Goal: Information Seeking & Learning: Learn about a topic

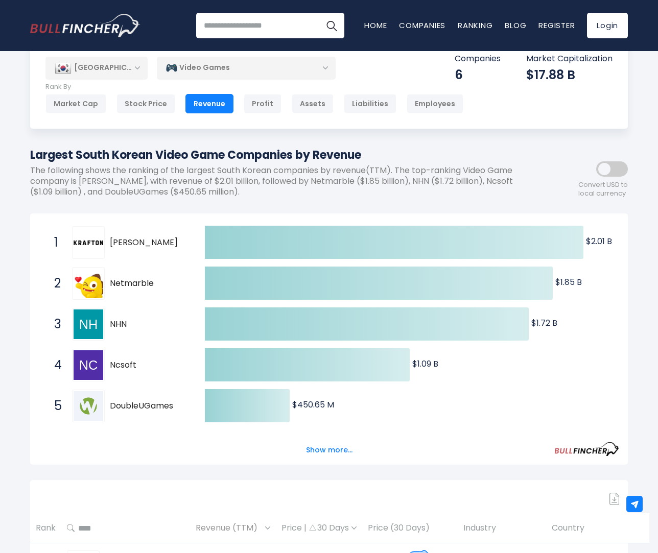
scroll to position [51, 0]
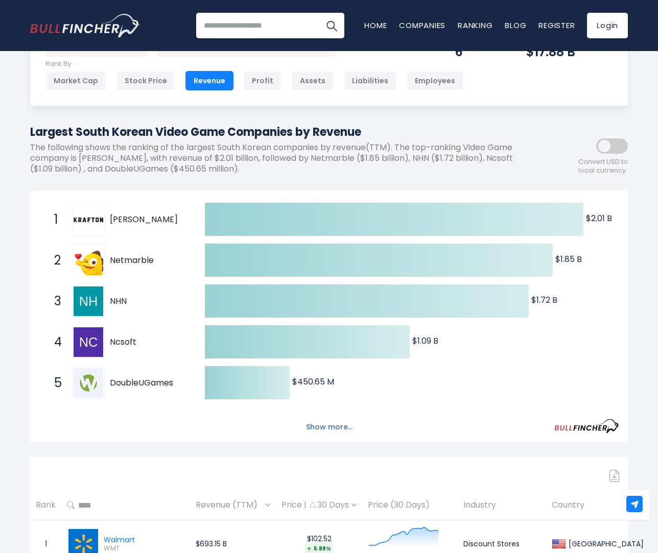
click at [337, 425] on button "Show more..." at bounding box center [329, 427] width 59 height 17
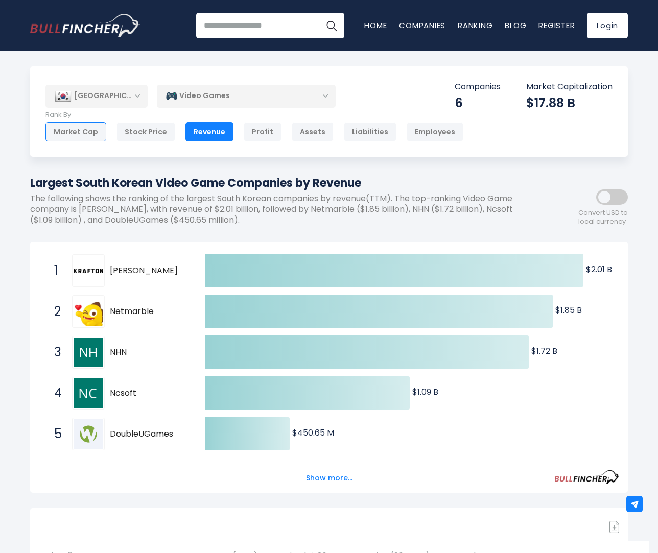
click at [86, 129] on div "Market Cap" at bounding box center [75, 131] width 61 height 19
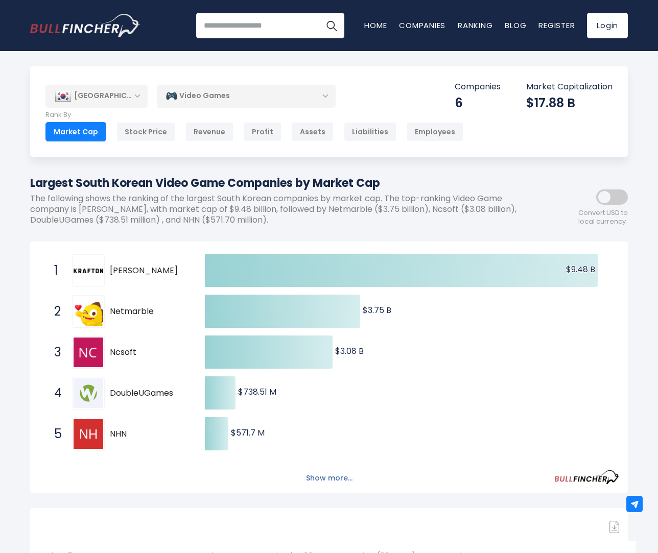
click at [333, 480] on button "Show more..." at bounding box center [329, 478] width 59 height 17
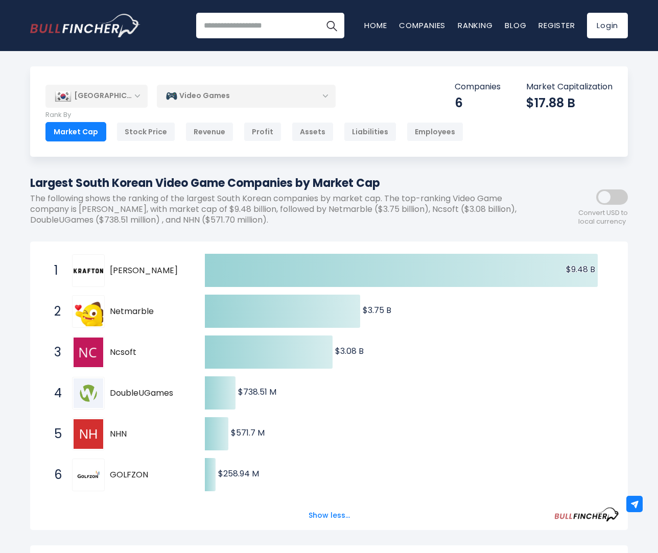
click at [208, 98] on div "Video Games" at bounding box center [246, 95] width 179 height 23
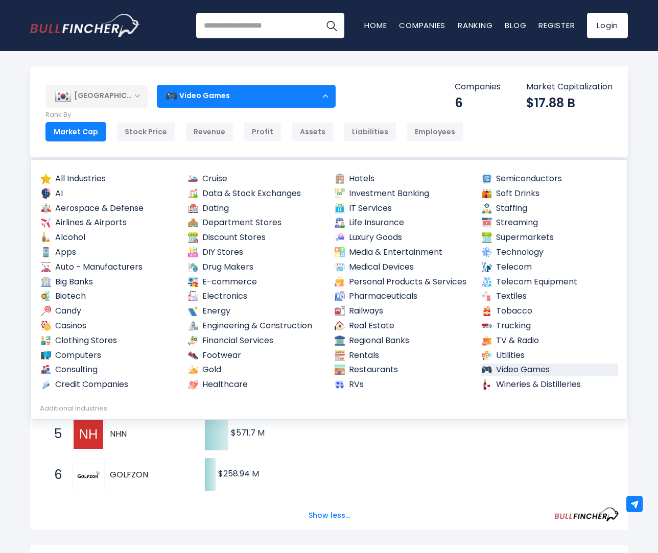
click at [215, 96] on div "Video Games" at bounding box center [246, 95] width 179 height 23
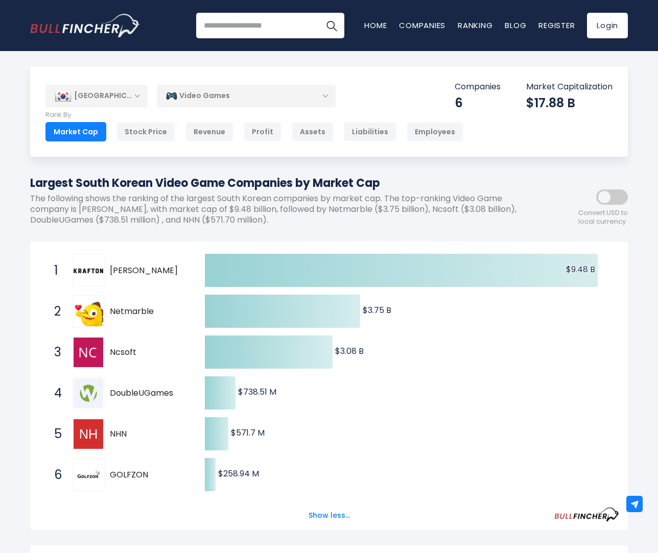
click at [606, 197] on span at bounding box center [612, 196] width 32 height 15
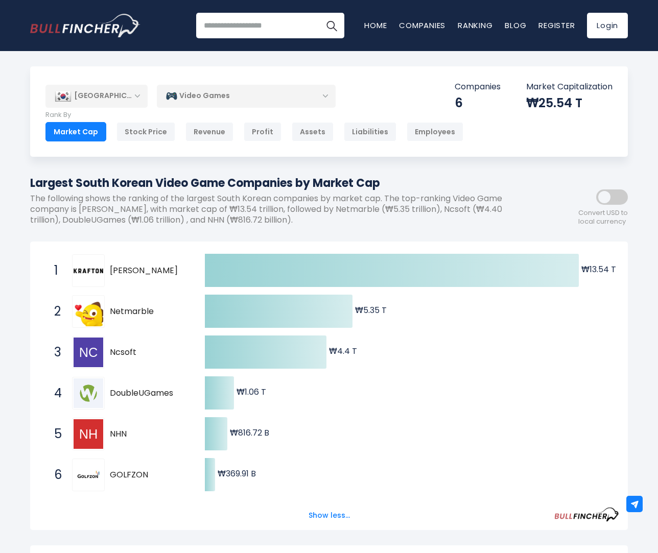
click at [621, 197] on span at bounding box center [612, 196] width 32 height 15
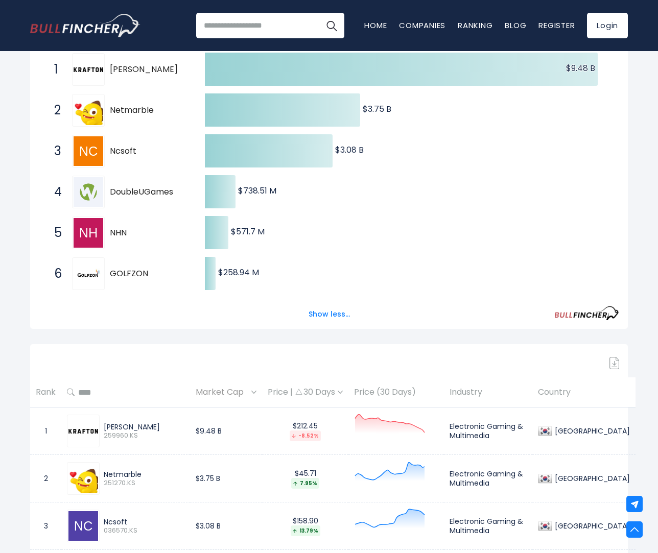
scroll to position [102, 0]
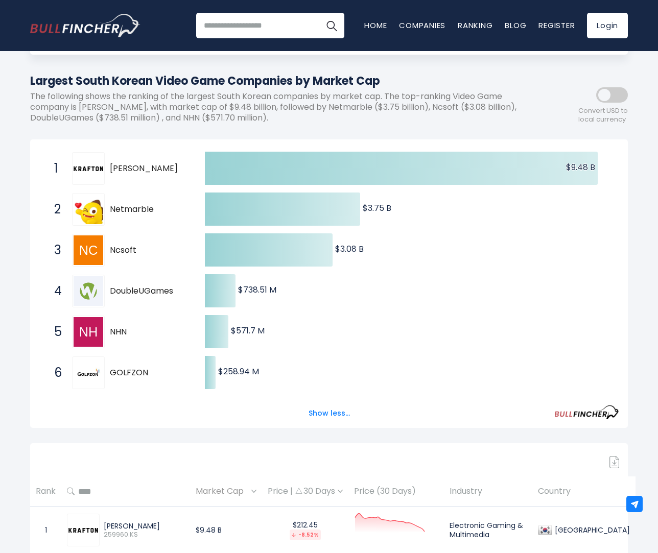
click at [90, 378] on img at bounding box center [89, 373] width 30 height 30
click at [90, 379] on img at bounding box center [89, 373] width 30 height 30
click at [115, 124] on div "Largest South Korean Video Game Companies by Market Cap The following shows the…" at bounding box center [282, 101] width 505 height 59
click at [268, 126] on div "Largest South Korean Video Game Companies by Market Cap The following shows the…" at bounding box center [282, 101] width 505 height 59
click at [606, 96] on span at bounding box center [612, 94] width 32 height 15
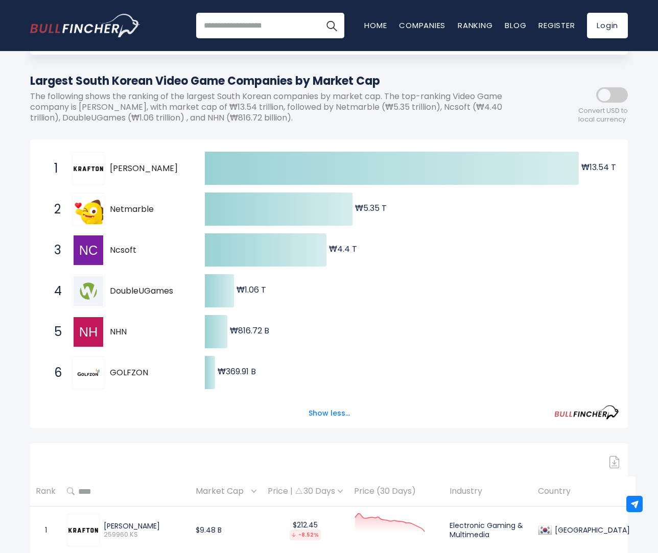
click at [623, 97] on span at bounding box center [612, 94] width 32 height 15
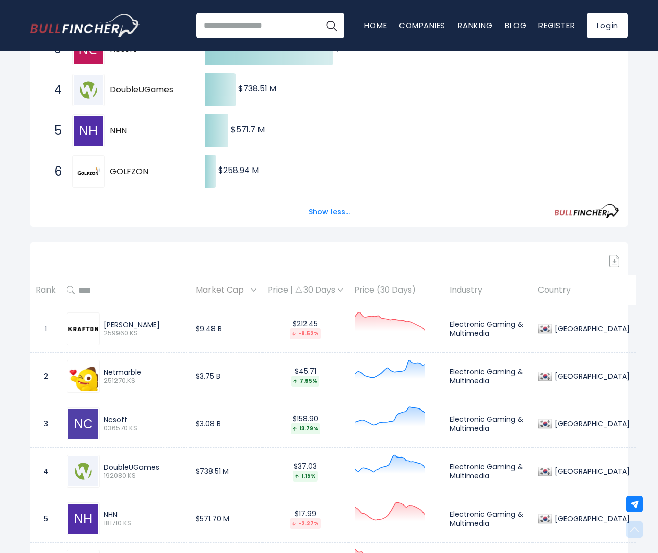
scroll to position [306, 0]
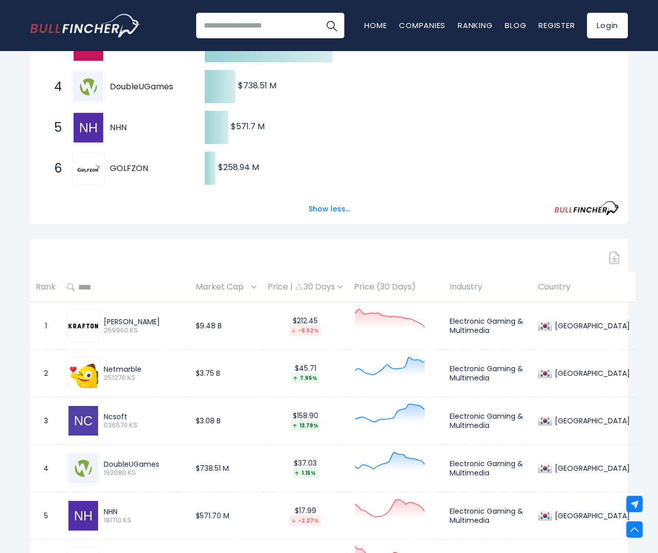
click at [249, 288] on span "Market Cap" at bounding box center [222, 287] width 53 height 16
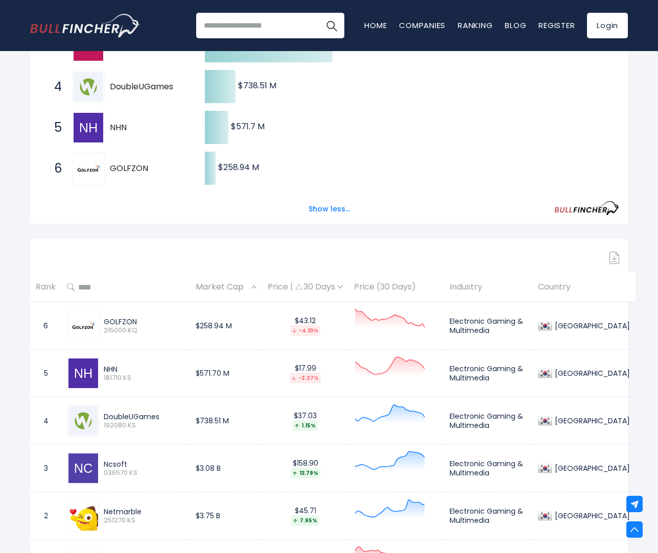
click at [249, 288] on span "Market Cap" at bounding box center [222, 287] width 53 height 16
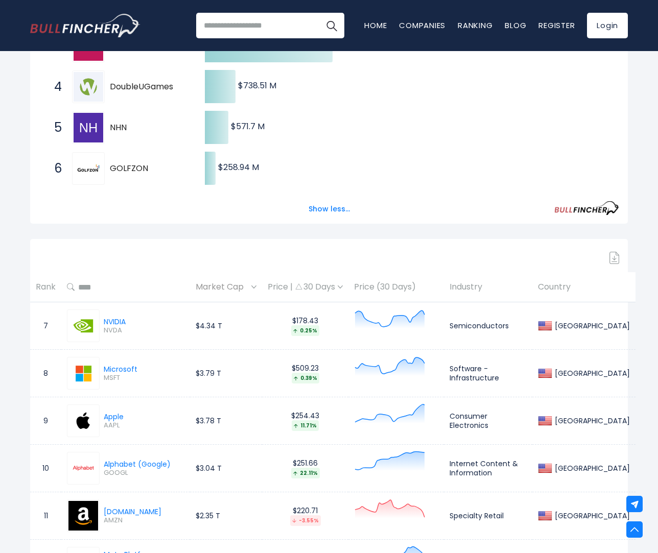
click at [249, 288] on span "Market Cap" at bounding box center [222, 287] width 53 height 16
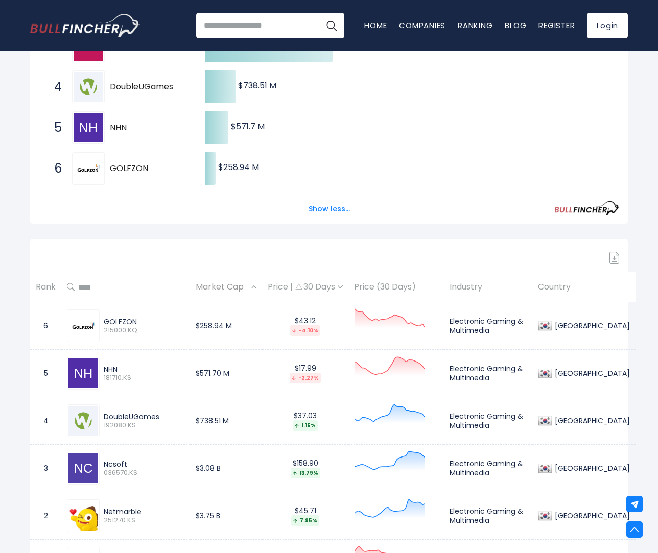
click at [249, 288] on span "Market Cap" at bounding box center [222, 287] width 53 height 16
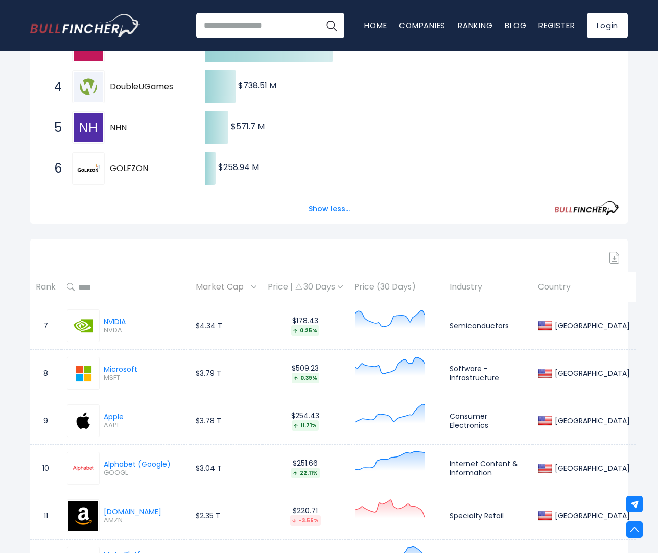
click at [256, 284] on div "Market Cap" at bounding box center [226, 287] width 61 height 16
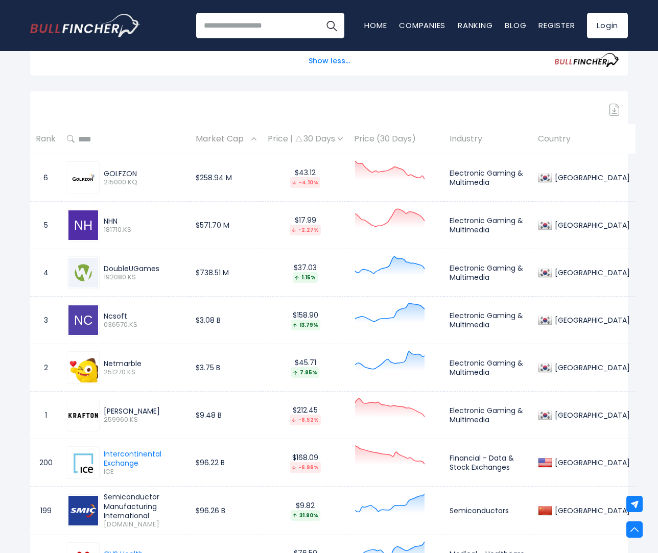
scroll to position [459, 0]
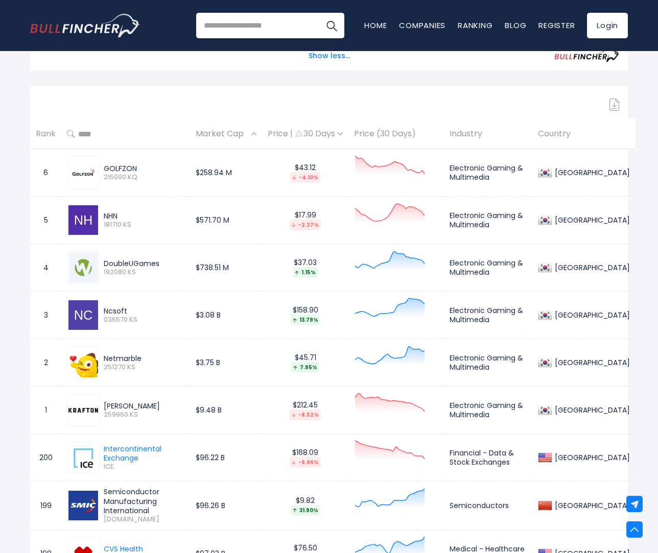
click at [254, 130] on div "Market Cap" at bounding box center [226, 134] width 61 height 16
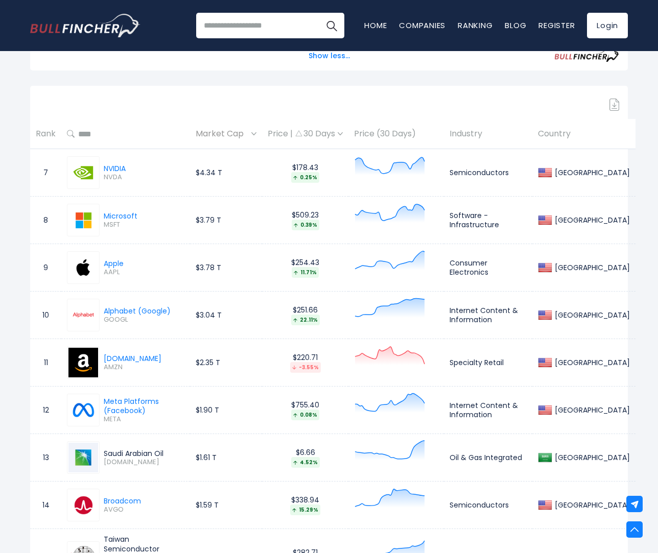
click at [225, 133] on span "Market Cap" at bounding box center [222, 134] width 53 height 16
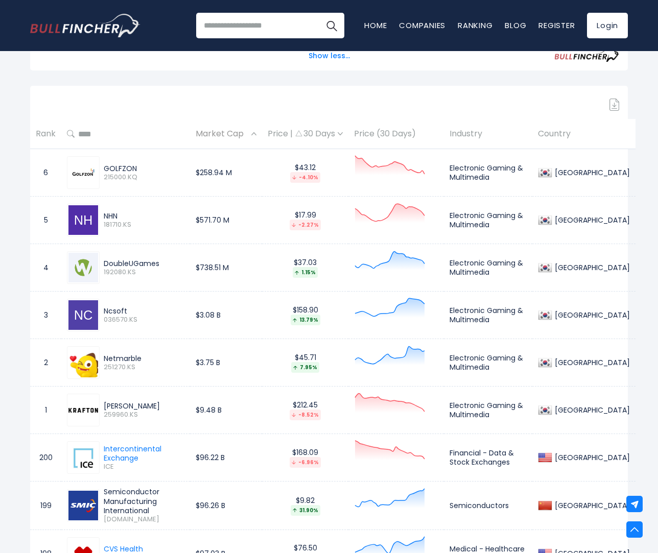
click at [226, 130] on span "Market Cap" at bounding box center [222, 134] width 53 height 16
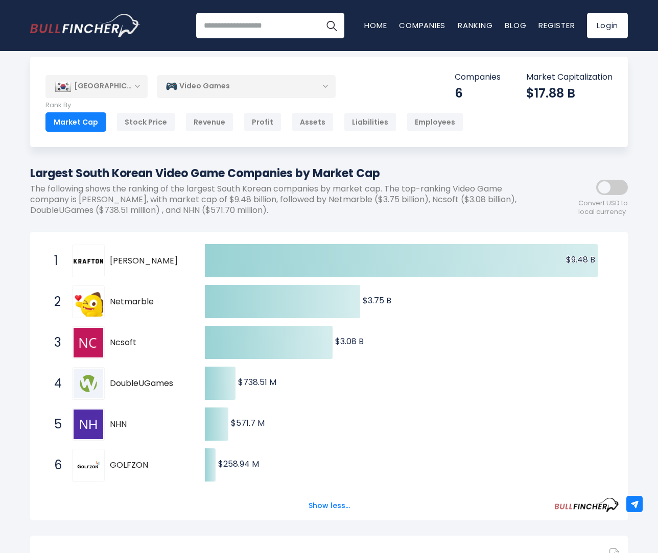
scroll to position [0, 0]
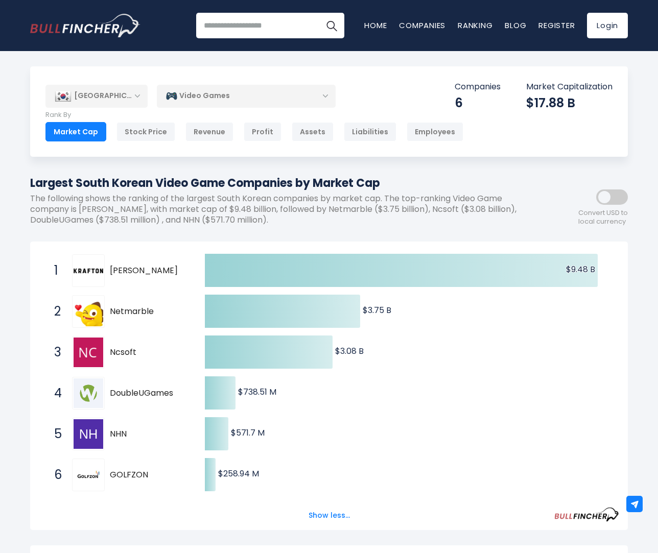
click at [609, 209] on span "Convert USD to local currency" at bounding box center [603, 217] width 50 height 17
click at [609, 199] on span at bounding box center [612, 196] width 32 height 15
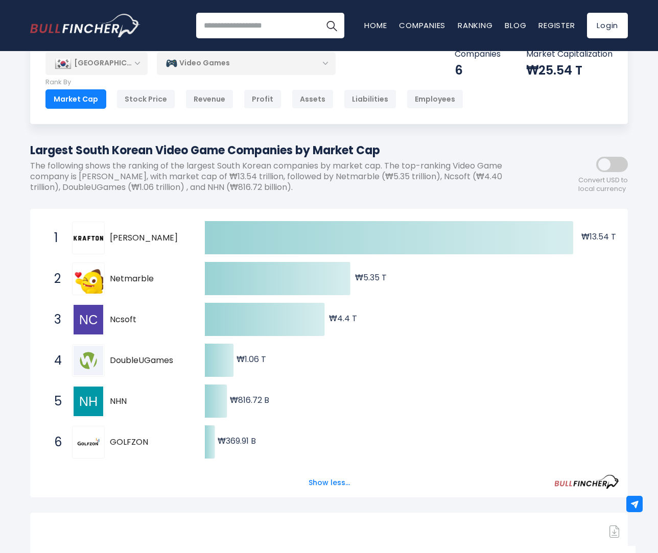
scroll to position [51, 0]
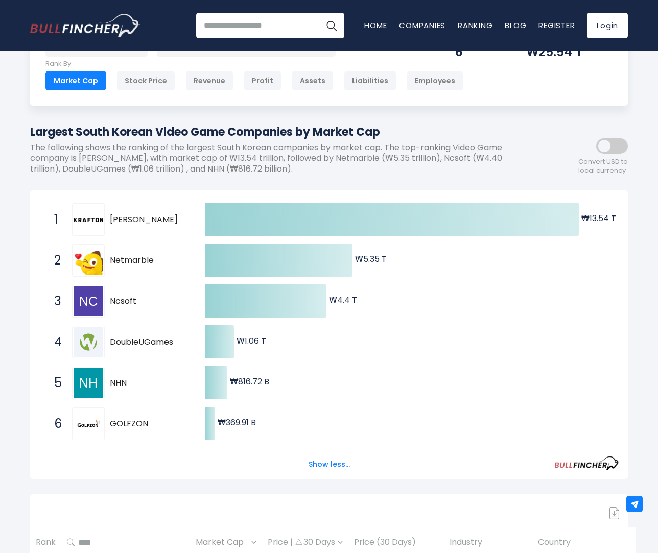
click at [616, 148] on span at bounding box center [612, 145] width 32 height 15
